Goal: Information Seeking & Learning: Check status

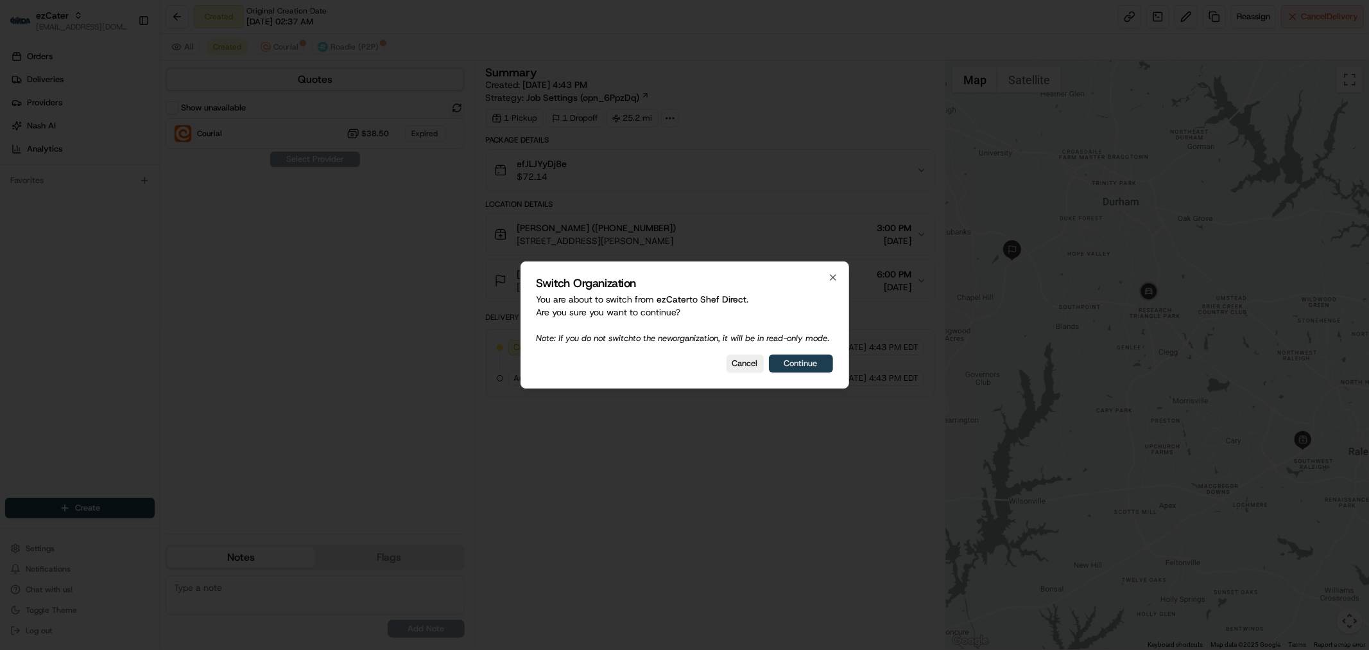
click at [798, 371] on button "Continue" at bounding box center [801, 363] width 64 height 18
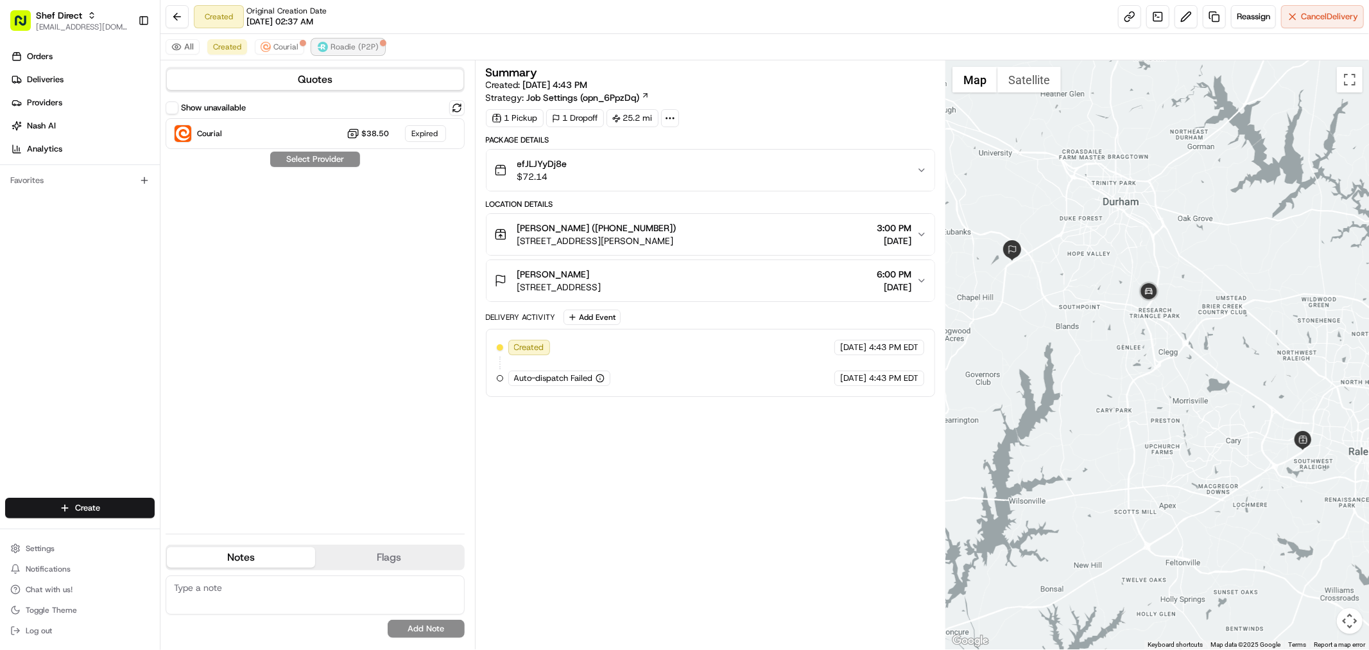
click at [333, 54] on button "Roadie (P2P)" at bounding box center [348, 46] width 73 height 15
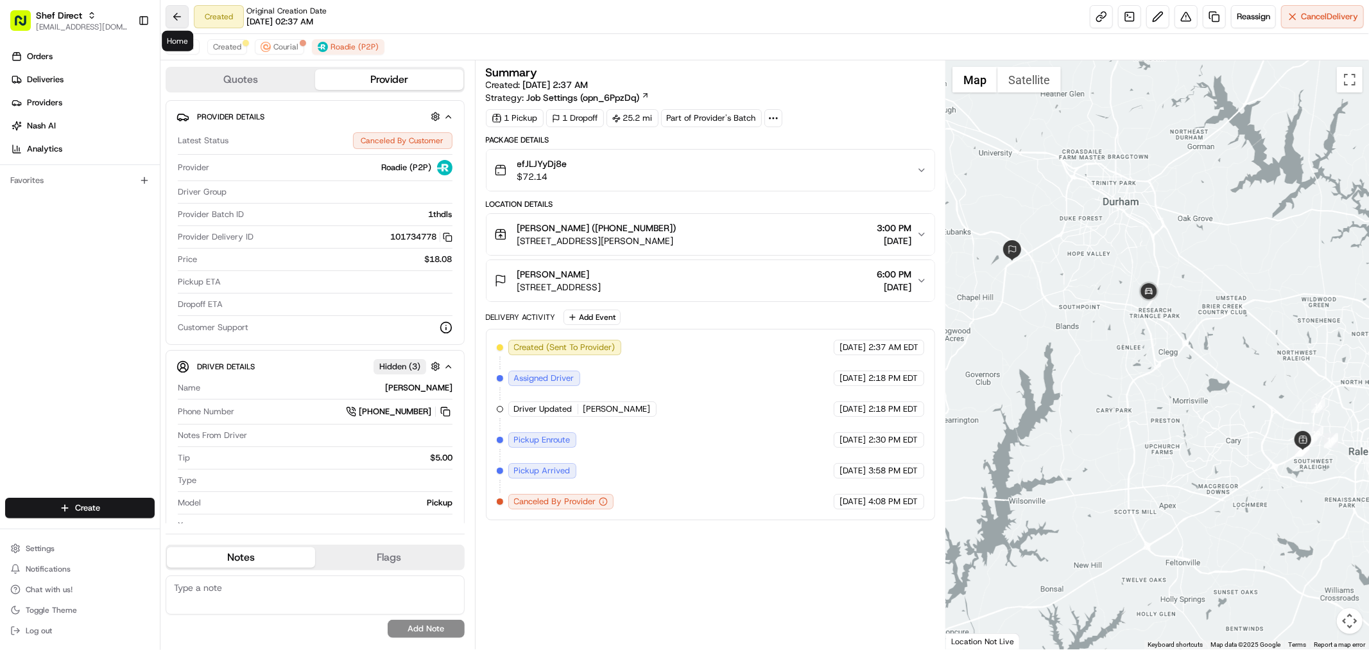
click at [187, 14] on button at bounding box center [177, 16] width 23 height 23
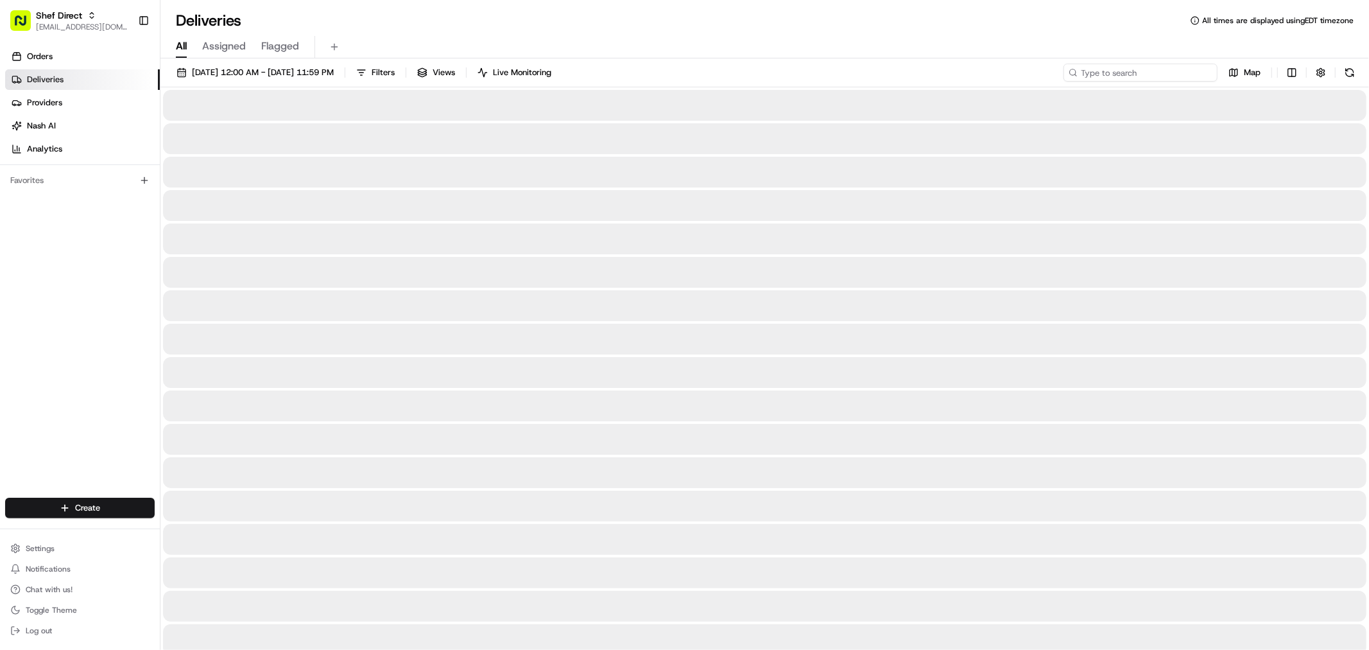
click at [1139, 78] on input at bounding box center [1141, 73] width 154 height 18
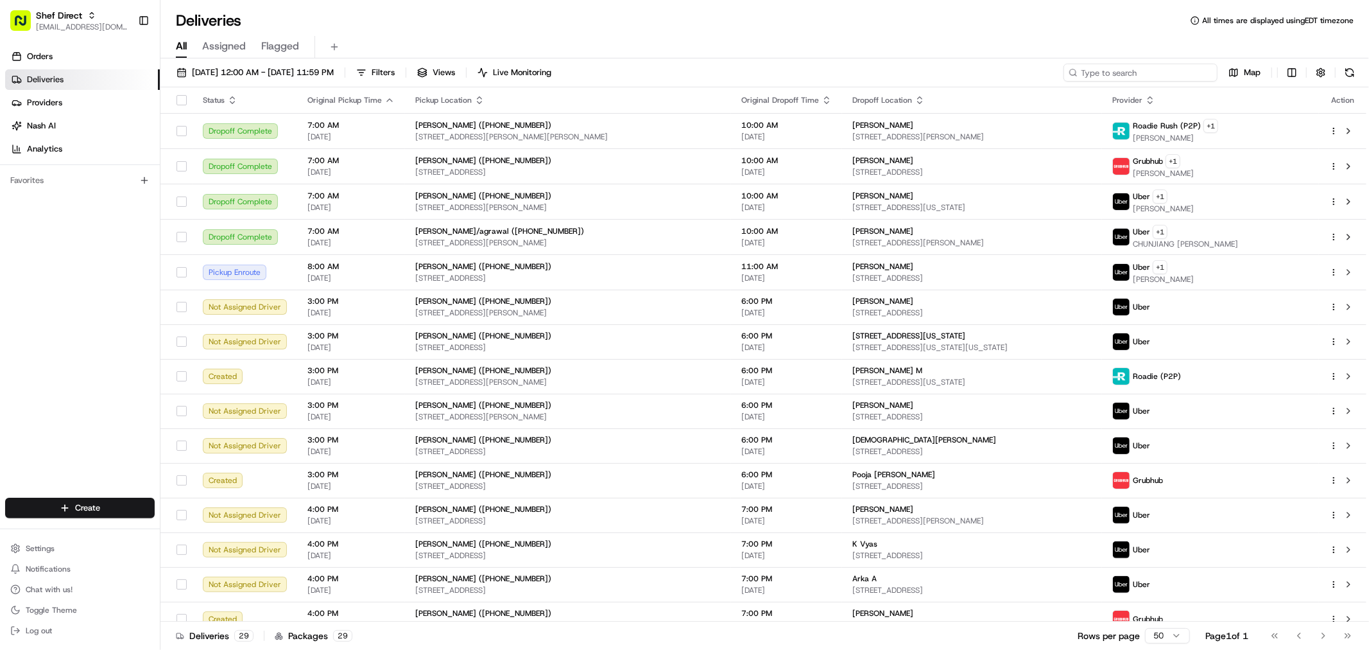
paste input "efJLJYyDj8"
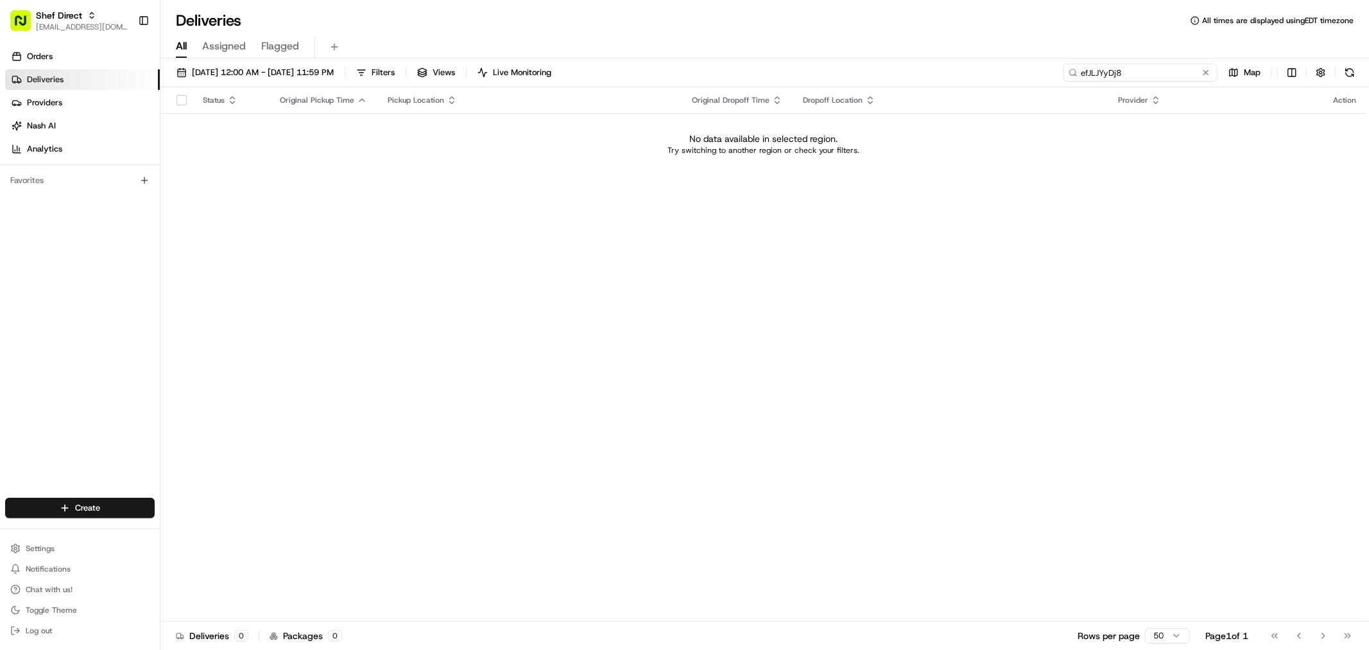
click at [1171, 73] on input "efJLJYyDj8" at bounding box center [1141, 73] width 154 height 18
type input "efJLJYyDj8e"
click at [334, 73] on span "[DATE] 12:00 AM - [DATE] 11:59 PM" at bounding box center [263, 73] width 142 height 12
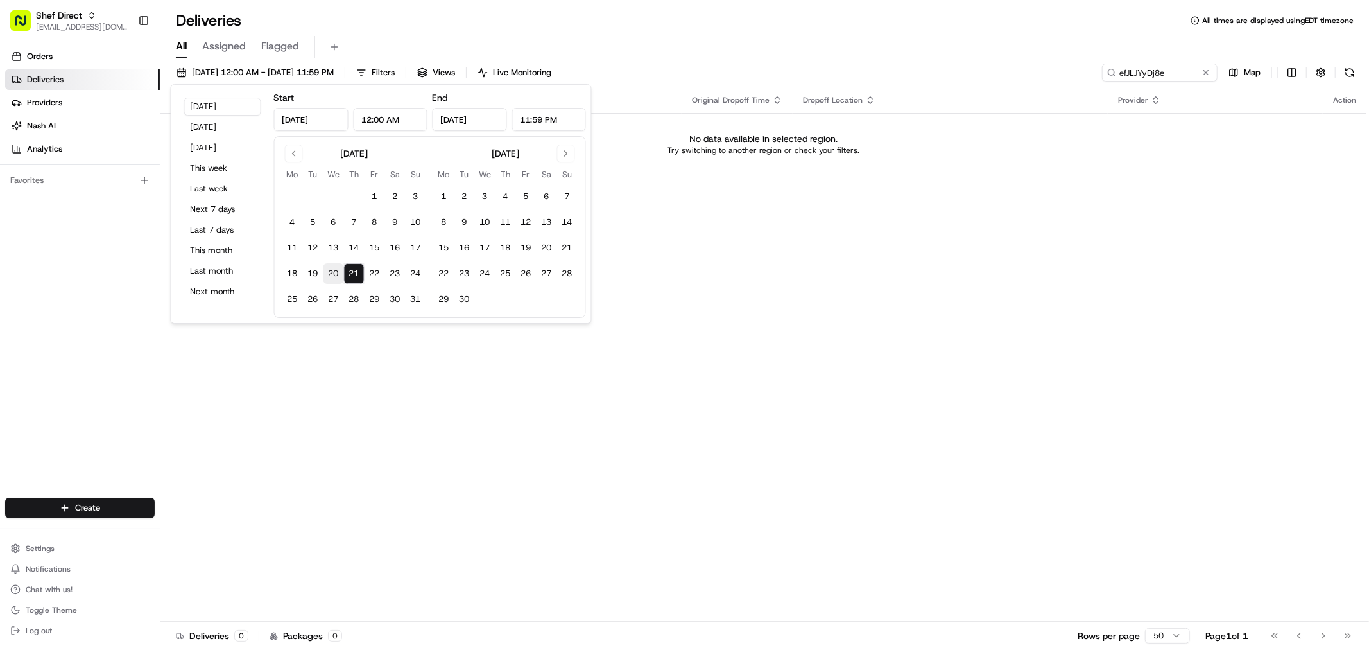
click at [329, 270] on button "20" at bounding box center [334, 273] width 21 height 21
type input "[DATE]"
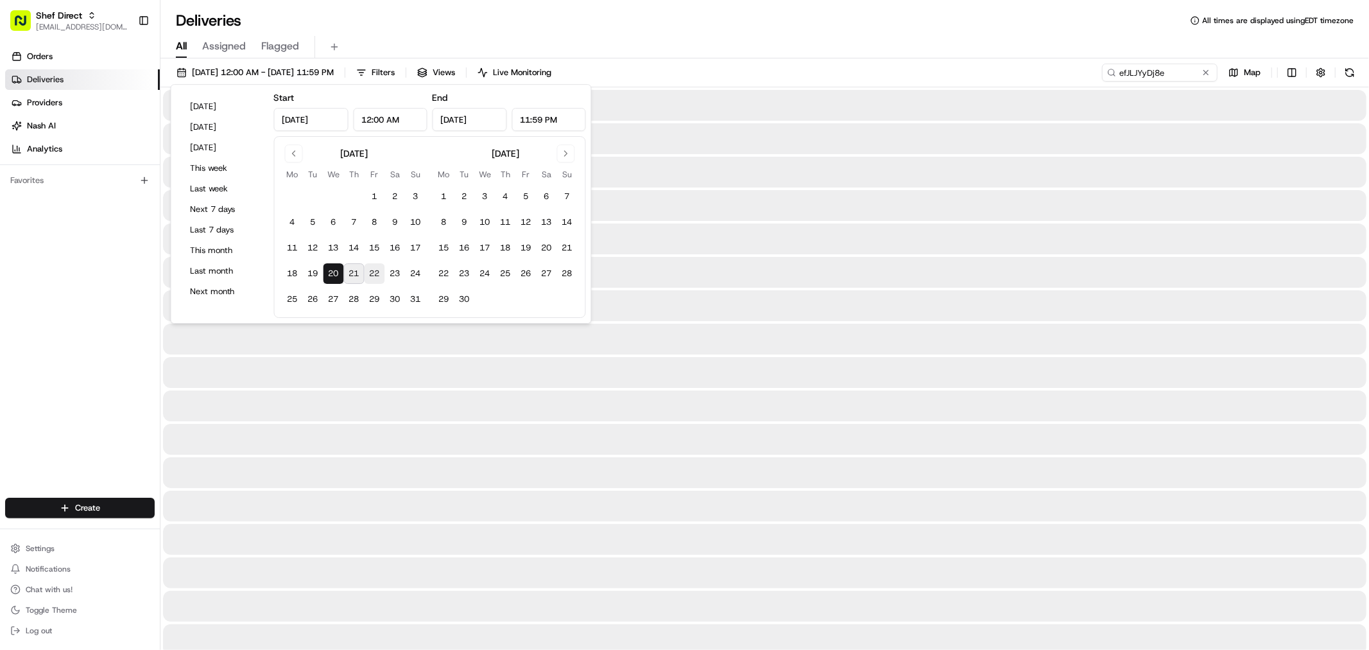
click at [374, 274] on button "22" at bounding box center [375, 273] width 21 height 21
type input "[DATE]"
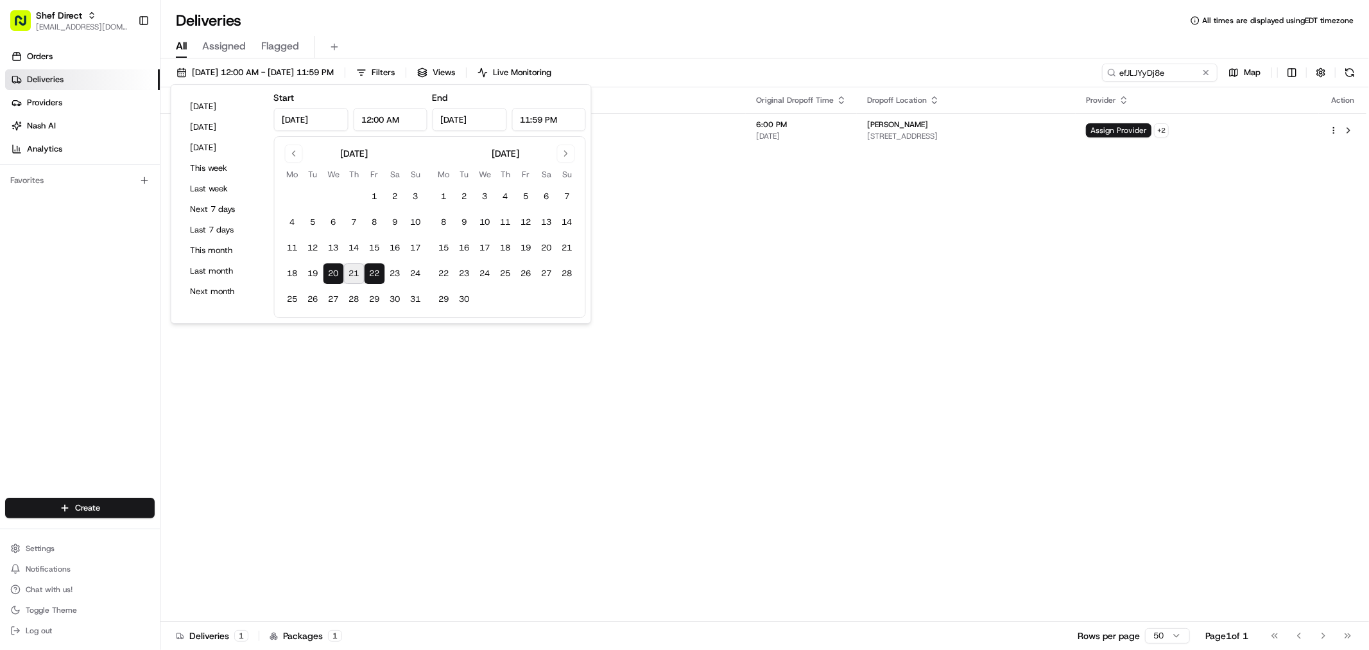
click at [777, 252] on div "Status Original Pickup Time Pickup Location Original Dropoff Time Dropoff Locat…" at bounding box center [763, 354] width 1206 height 534
